Goal: Task Accomplishment & Management: Manage account settings

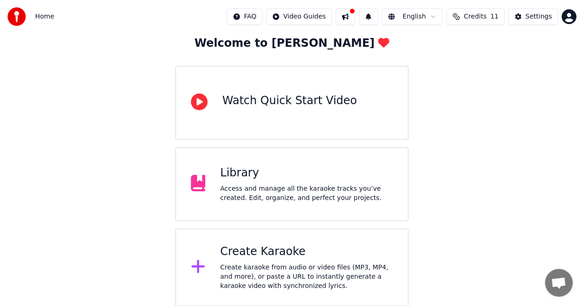
scroll to position [53, 0]
click at [247, 192] on div "Access and manage all the karaoke tracks you’ve created. Edit, organize, and pe…" at bounding box center [306, 193] width 173 height 19
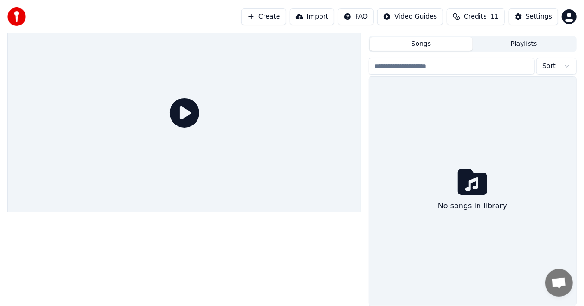
scroll to position [19, 0]
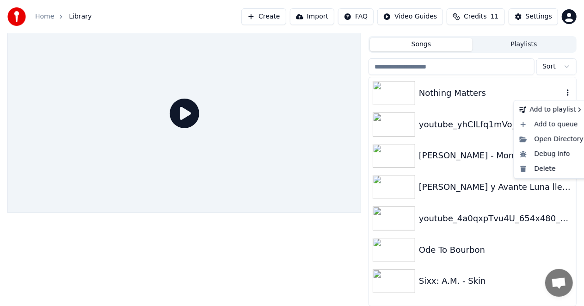
click at [567, 92] on icon "button" at bounding box center [567, 92] width 9 height 7
click at [544, 172] on div "Delete" at bounding box center [551, 168] width 71 height 15
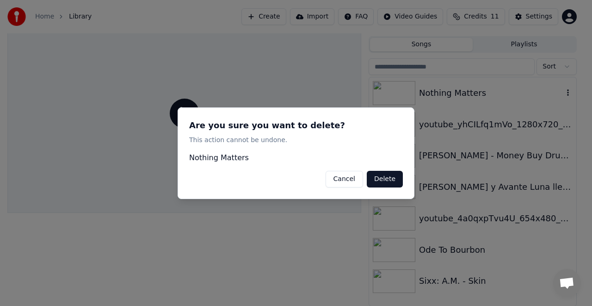
click at [376, 178] on button "Delete" at bounding box center [385, 178] width 36 height 17
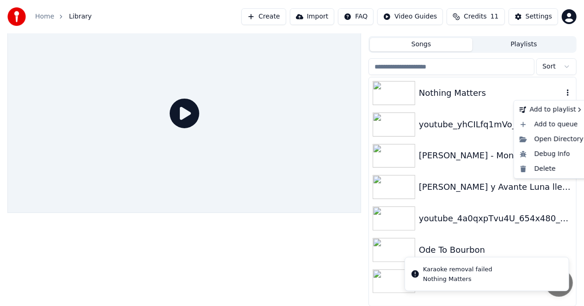
click at [568, 92] on icon "button" at bounding box center [567, 92] width 9 height 7
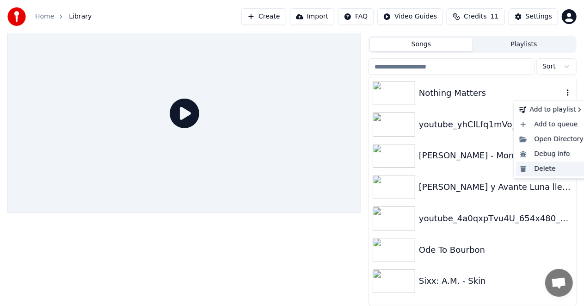
click at [545, 170] on div "Delete" at bounding box center [551, 168] width 71 height 15
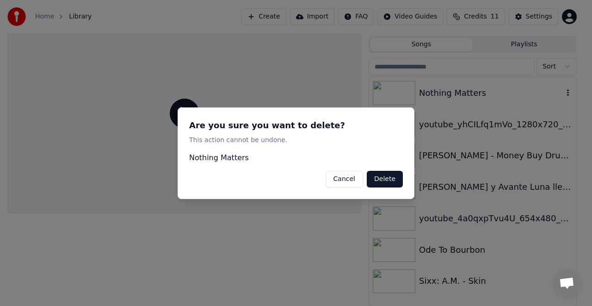
click at [381, 179] on button "Delete" at bounding box center [385, 178] width 36 height 17
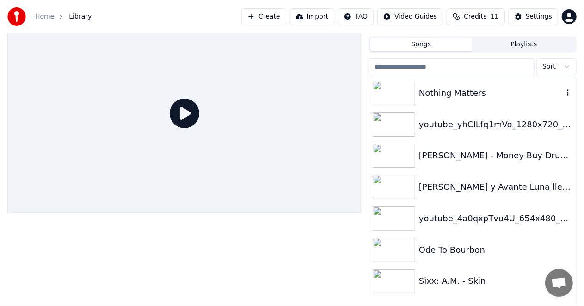
click at [45, 19] on link "Home" at bounding box center [44, 16] width 19 height 9
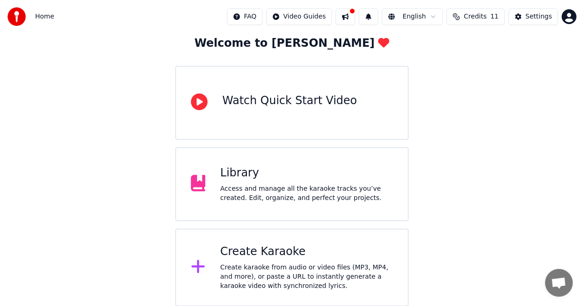
scroll to position [53, 0]
